Goal: Check status: Check status

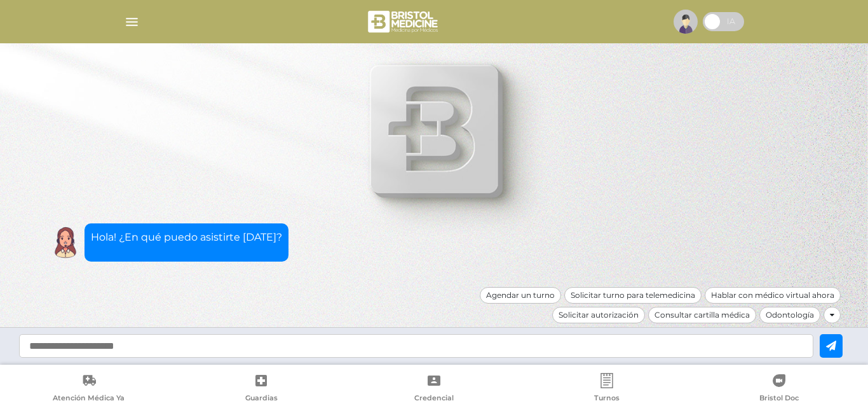
click at [135, 25] on img "button" at bounding box center [132, 22] width 16 height 16
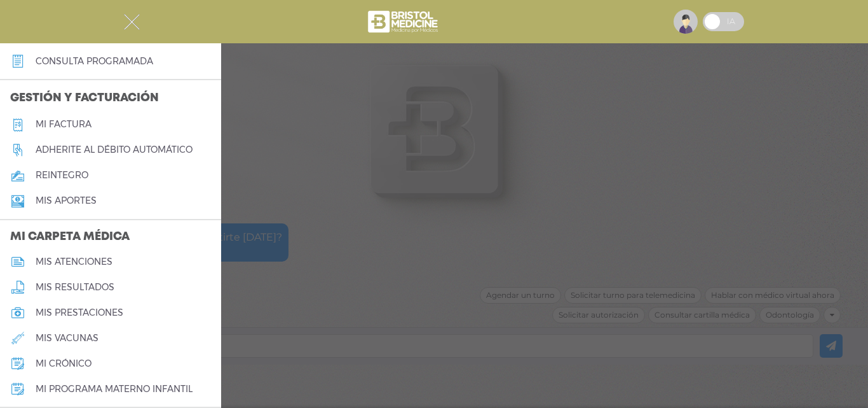
scroll to position [357, 0]
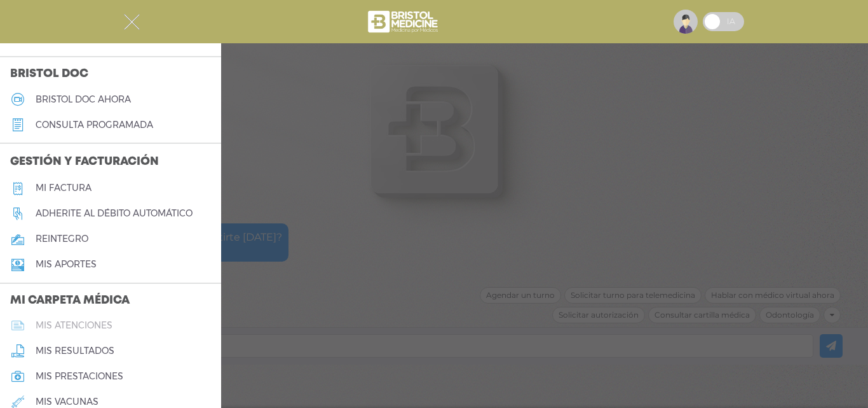
click at [101, 320] on h5 "mis atenciones" at bounding box center [74, 325] width 77 height 11
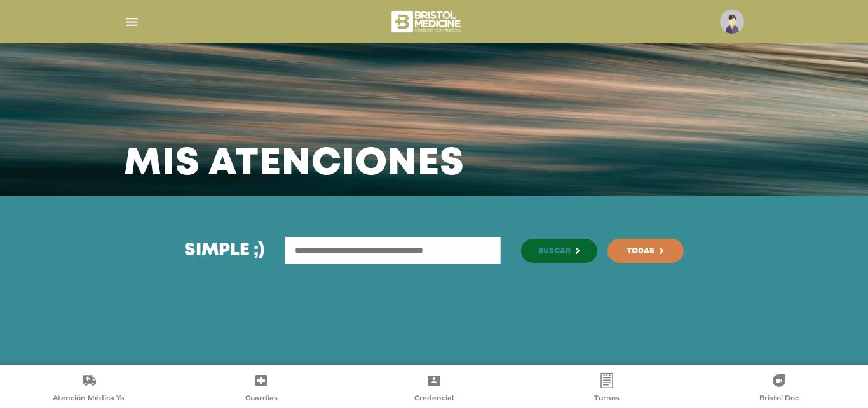
click at [628, 249] on link "Todas" at bounding box center [646, 250] width 76 height 24
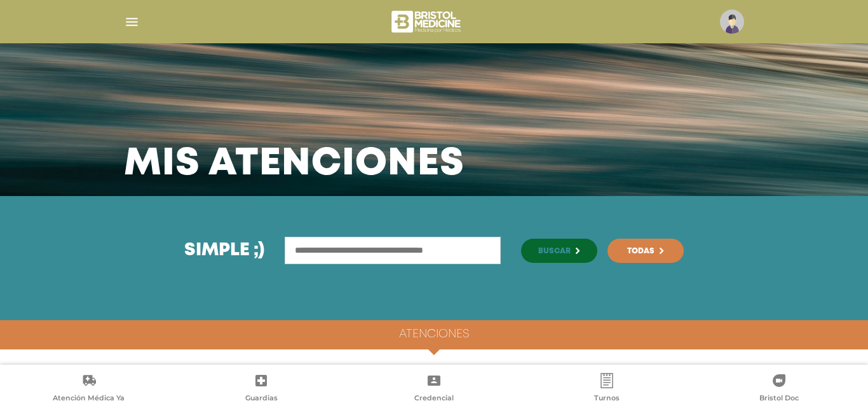
click at [433, 345] on div "Atenciones" at bounding box center [434, 334] width 868 height 29
click at [434, 351] on span at bounding box center [434, 354] width 19 height 19
click at [441, 247] on input "text" at bounding box center [393, 250] width 216 height 27
type input "**********"
click at [521, 238] on button "Buscar" at bounding box center [559, 250] width 76 height 24
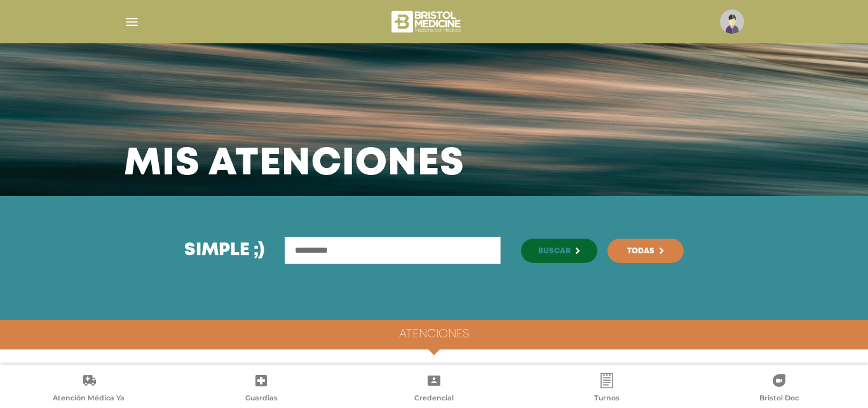
click at [438, 349] on span at bounding box center [434, 354] width 19 height 19
click at [446, 349] on div "Atenciones" at bounding box center [434, 342] width 868 height 45
drag, startPoint x: 433, startPoint y: 358, endPoint x: 434, endPoint y: 386, distance: 28.0
click at [434, 383] on body "Bristol Touch - Desktop Mobile inicio Mi perfil datos personales" at bounding box center [434, 204] width 868 height 408
drag, startPoint x: 867, startPoint y: 72, endPoint x: 867, endPoint y: 140, distance: 68.0
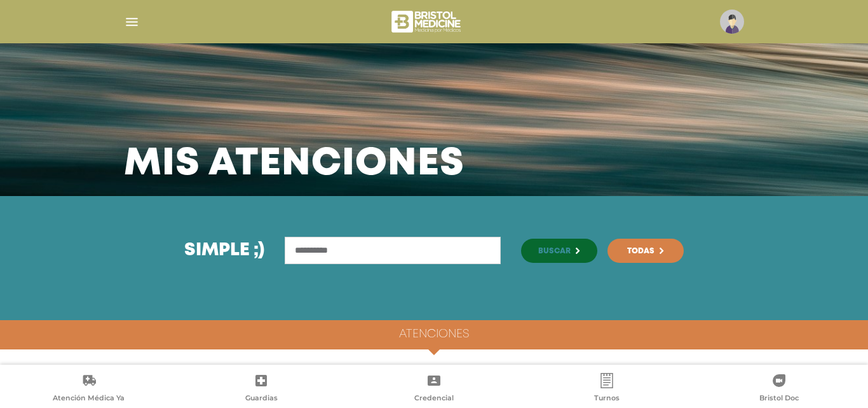
click at [868, 140] on div "Mis atenciones" at bounding box center [434, 98] width 868 height 196
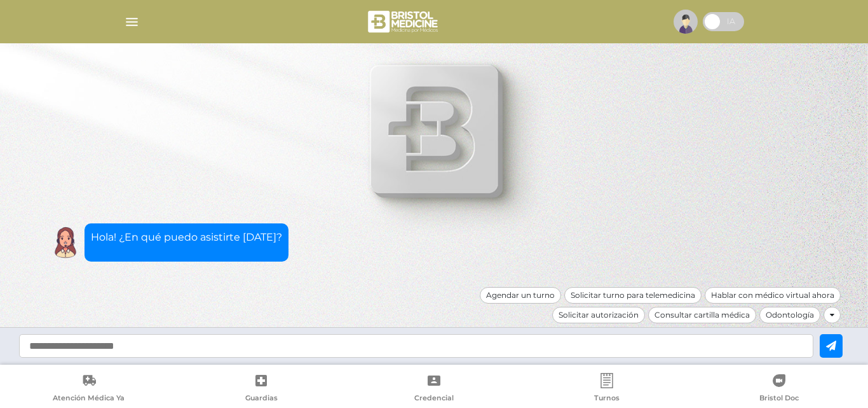
click at [135, 22] on img "button" at bounding box center [132, 22] width 16 height 16
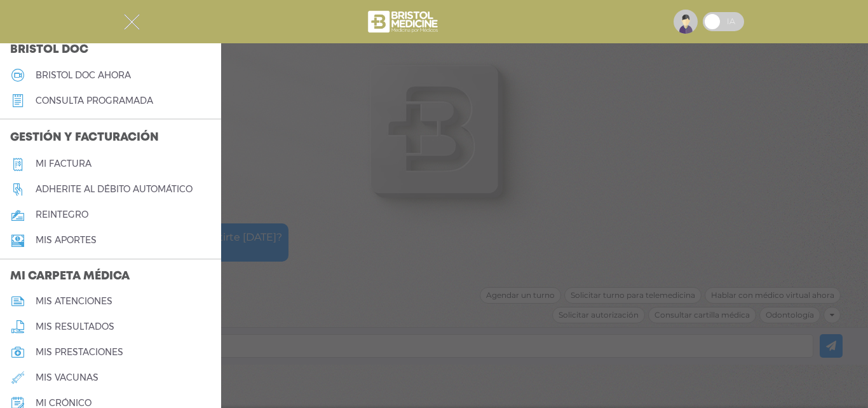
scroll to position [445, 0]
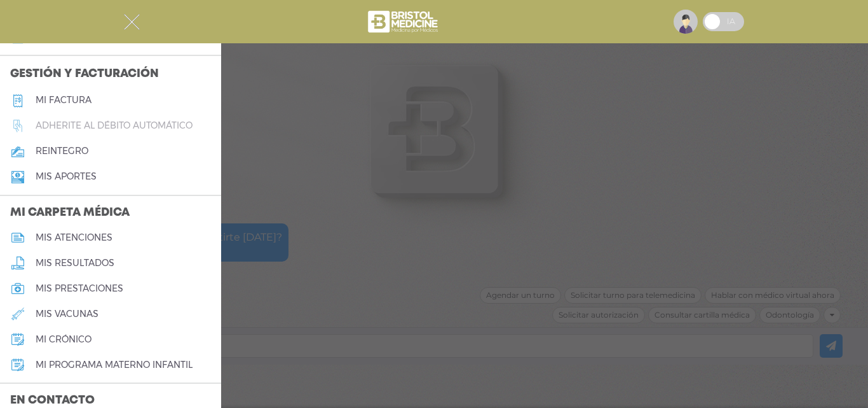
click at [138, 124] on h5 "Adherite al débito automático" at bounding box center [114, 125] width 157 height 11
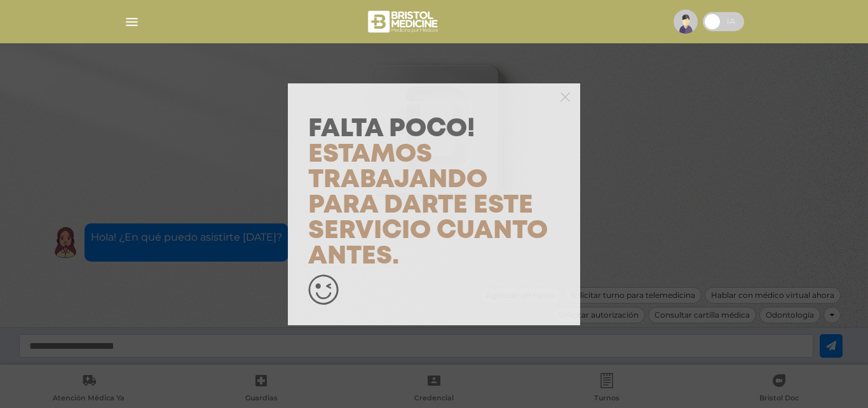
click at [134, 18] on div "Falta Poco! Estamos trabajando para darte este servicio cuanto antes." at bounding box center [434, 204] width 868 height 408
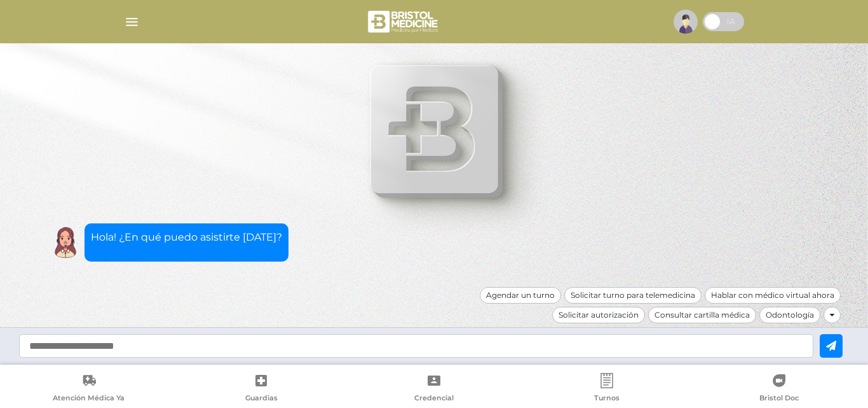
click at [129, 22] on img "button" at bounding box center [132, 22] width 16 height 16
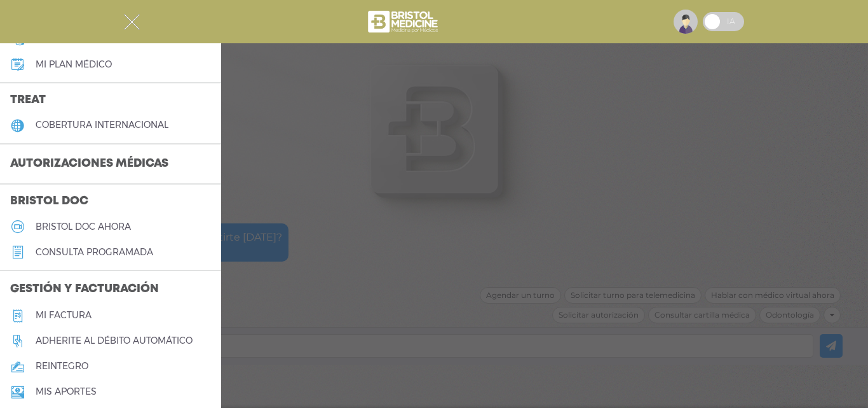
scroll to position [167, 0]
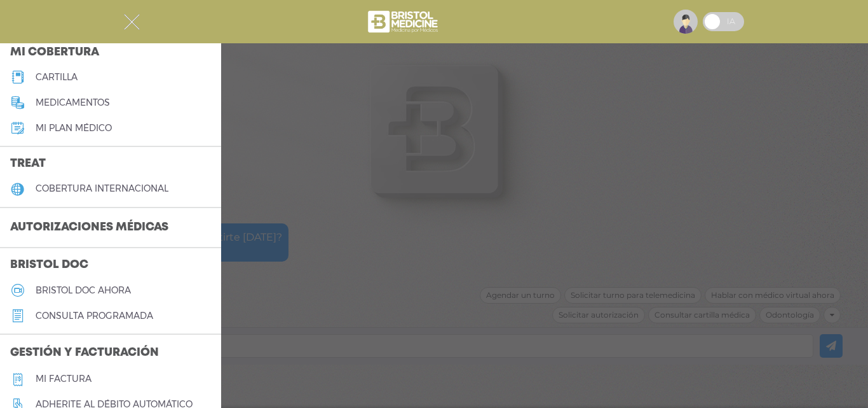
click at [86, 221] on h3 "Autorizaciones médicas" at bounding box center [89, 228] width 179 height 24
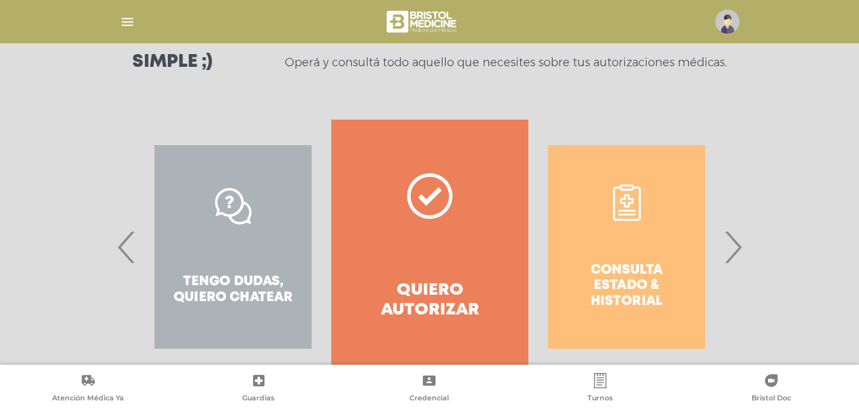
scroll to position [231, 0]
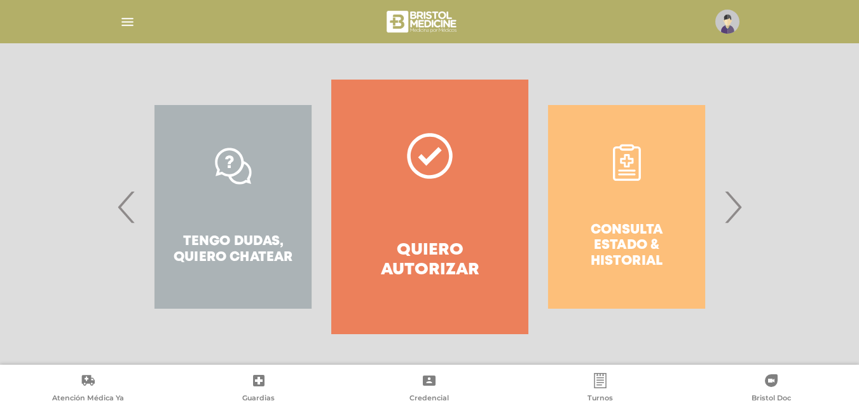
click at [635, 242] on div "Consulta estado & historial" at bounding box center [626, 206] width 196 height 254
click at [633, 257] on div "Consulta estado & historial" at bounding box center [626, 206] width 196 height 254
click at [633, 259] on div "Consulta estado & historial" at bounding box center [626, 206] width 196 height 254
click at [626, 162] on div "Consulta estado & historial" at bounding box center [626, 206] width 196 height 254
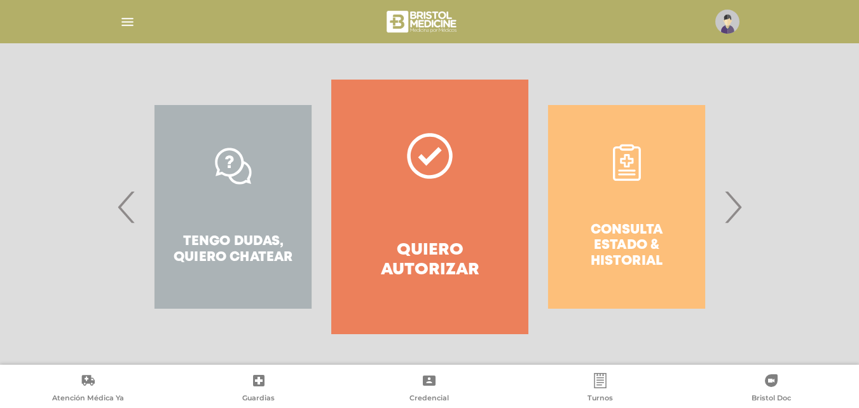
click at [622, 240] on div "Consulta estado & historial" at bounding box center [626, 206] width 196 height 254
click at [626, 254] on div "Consulta estado & historial" at bounding box center [626, 206] width 196 height 254
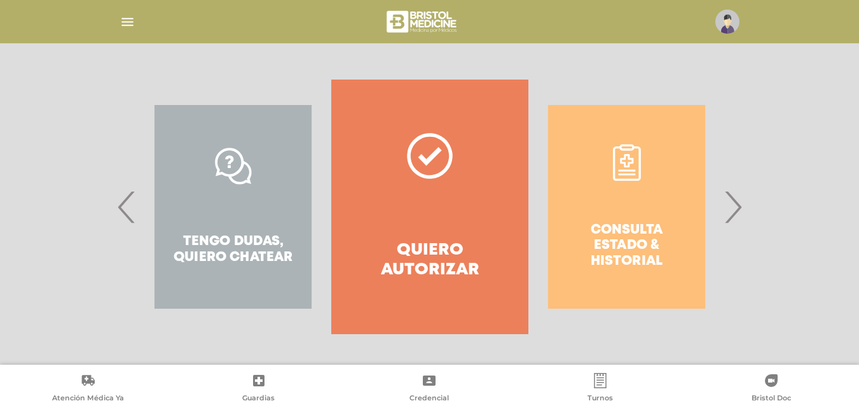
click at [445, 242] on h4 "Quiero autorizar" at bounding box center [429, 259] width 151 height 39
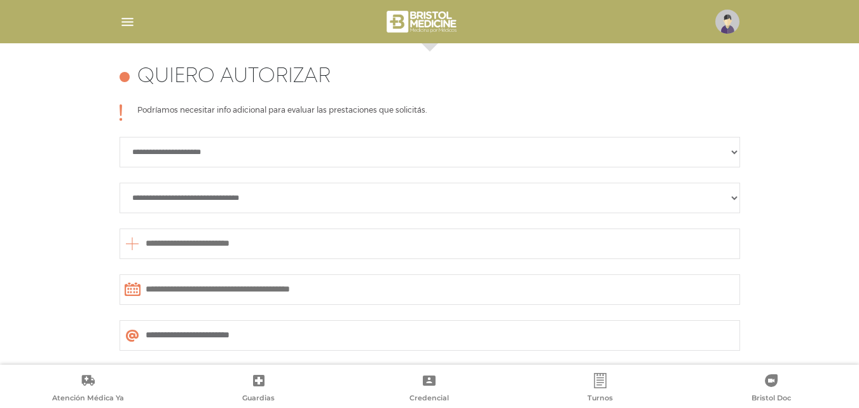
scroll to position [565, 0]
